Goal: Register for event/course

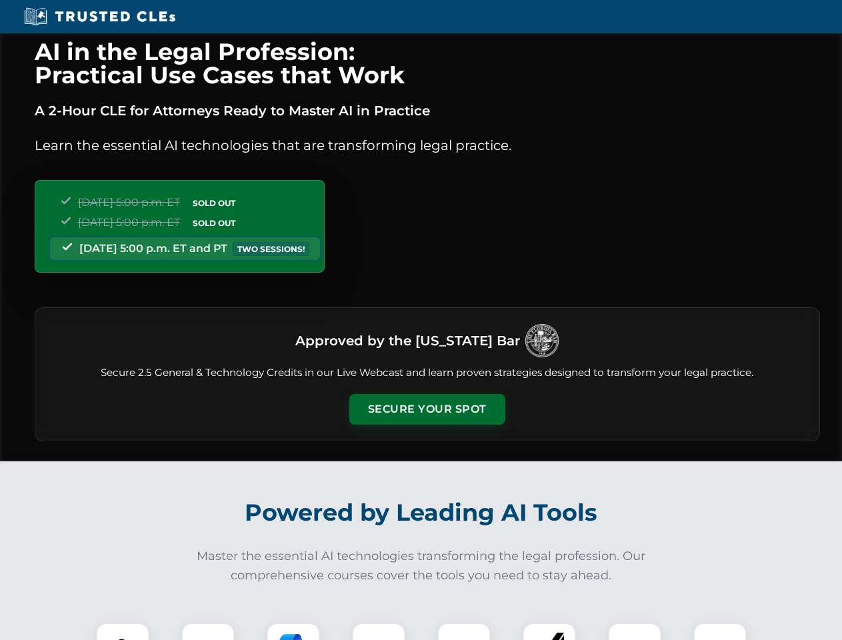
click at [427, 409] on button "Secure Your Spot" at bounding box center [427, 409] width 156 height 31
click at [123, 632] on img at bounding box center [122, 649] width 39 height 39
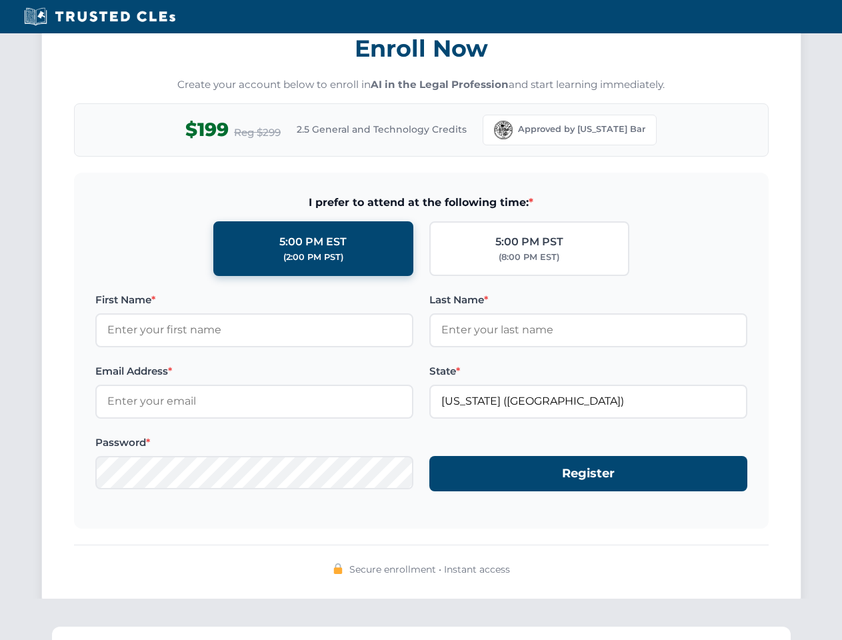
scroll to position [1309, 0]
